Goal: Transaction & Acquisition: Book appointment/travel/reservation

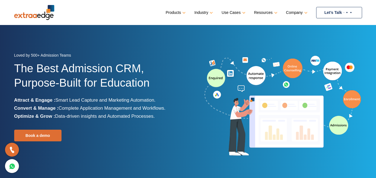
click at [324, 14] on link "Let’s Talk" at bounding box center [339, 12] width 46 height 11
click at [325, 13] on link "Let’s Talk" at bounding box center [339, 12] width 46 height 11
click at [339, 16] on link "Let’s Talk" at bounding box center [339, 12] width 46 height 11
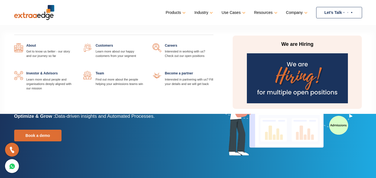
click at [295, 11] on link "Company" at bounding box center [296, 13] width 20 height 8
click at [304, 11] on link "Company" at bounding box center [296, 13] width 20 height 8
click at [305, 14] on link "Company" at bounding box center [296, 13] width 20 height 8
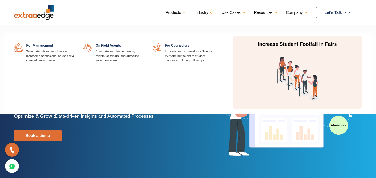
click at [238, 14] on link "Use Cases" at bounding box center [232, 13] width 23 height 8
click at [241, 13] on link "Use Cases" at bounding box center [232, 13] width 23 height 8
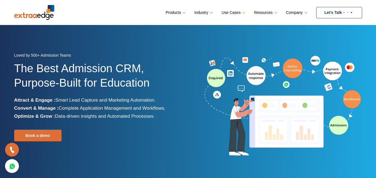
click at [201, 8] on ul "Products Education CRM Streamline your entire admissions process on a single pl…" at bounding box center [264, 12] width 196 height 11
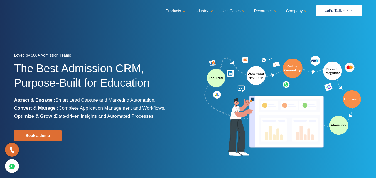
click at [126, 121] on div "Loved by 500+ Admission Teams The Best Admission CRM, Purpose-Built for Educati…" at bounding box center [99, 106] width 170 height 110
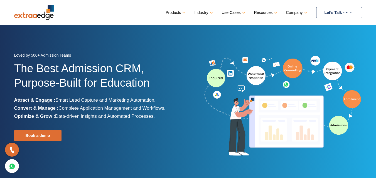
click at [348, 13] on img at bounding box center [348, 12] width 12 height 2
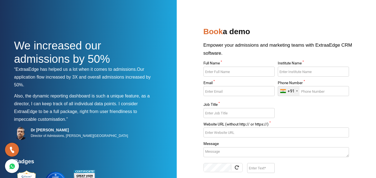
click at [106, 133] on div "Dr [PERSON_NAME] Director of Admissions, [PERSON_NAME][GEOGRAPHIC_DATA]" at bounding box center [85, 142] width 142 height 31
